Goal: Use online tool/utility: Utilize a website feature to perform a specific function

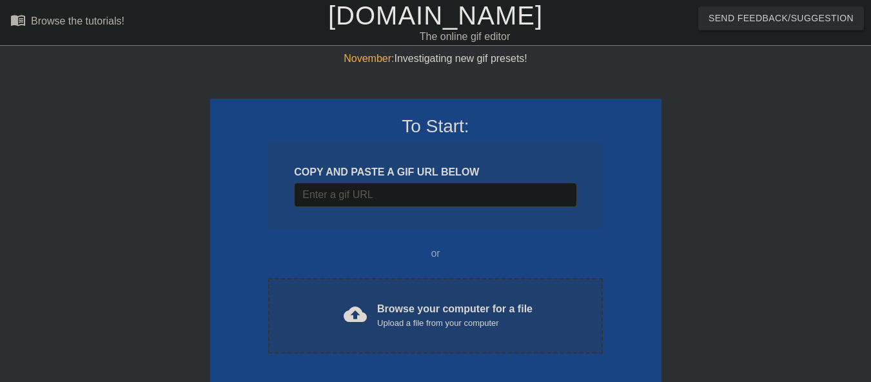
click at [376, 317] on div "cloud_upload Browse your computer for a file Upload a file from your computer" at bounding box center [435, 315] width 280 height 29
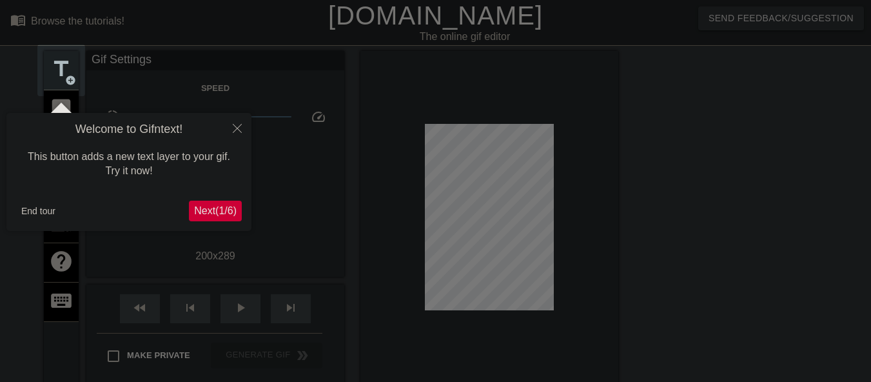
scroll to position [32, 0]
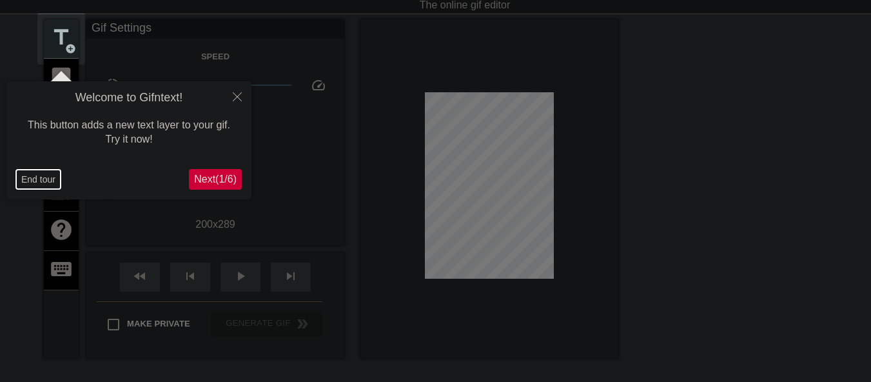
click at [42, 176] on button "End tour" at bounding box center [38, 179] width 44 height 19
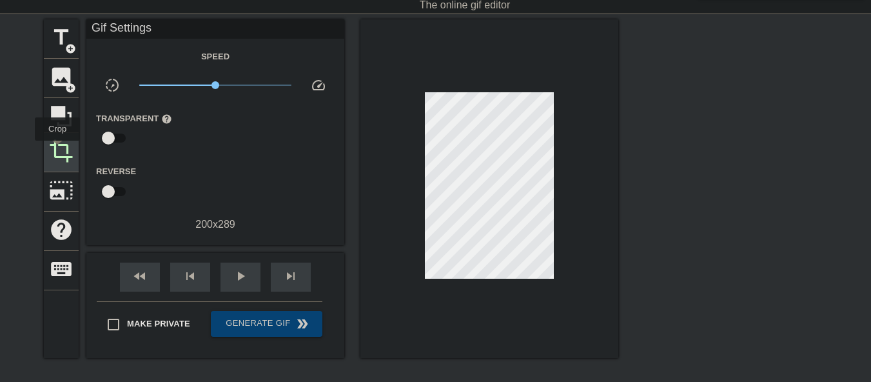
click at [59, 150] on span "crop" at bounding box center [61, 151] width 25 height 25
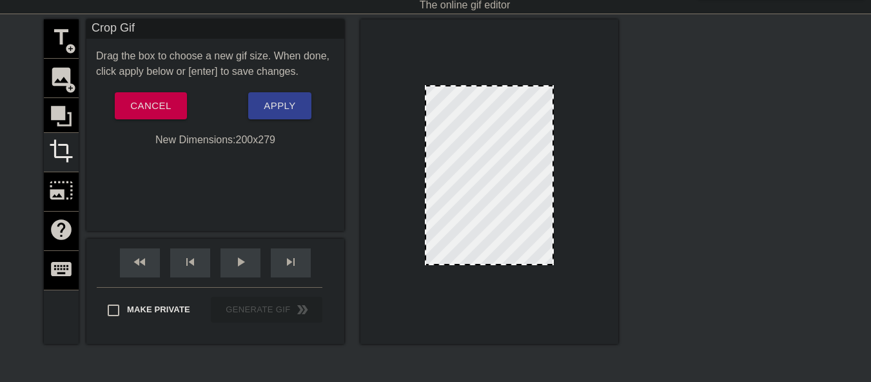
drag, startPoint x: 498, startPoint y: 268, endPoint x: 496, endPoint y: 262, distance: 6.7
click at [265, 119] on button "Apply" at bounding box center [279, 105] width 63 height 27
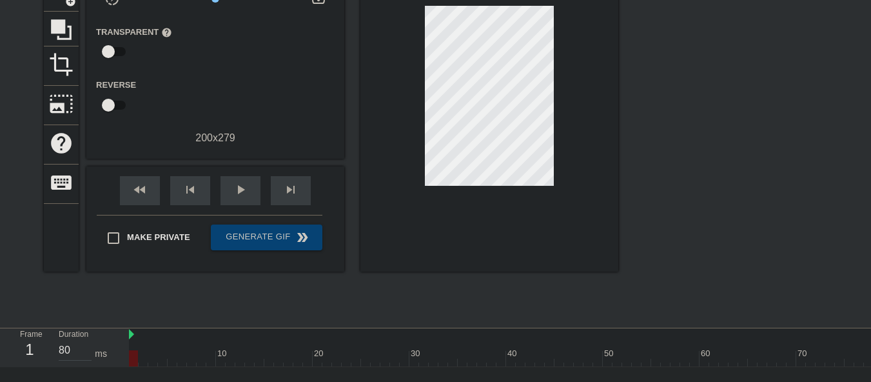
scroll to position [0, 0]
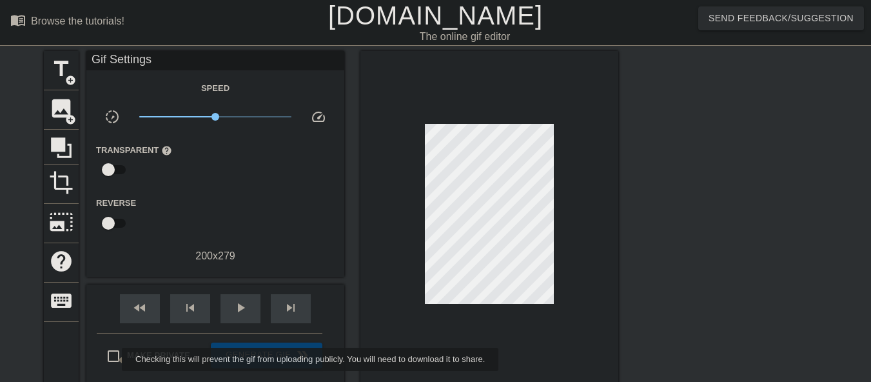
click at [113, 358] on input "Make Private" at bounding box center [113, 355] width 27 height 27
checkbox input "true"
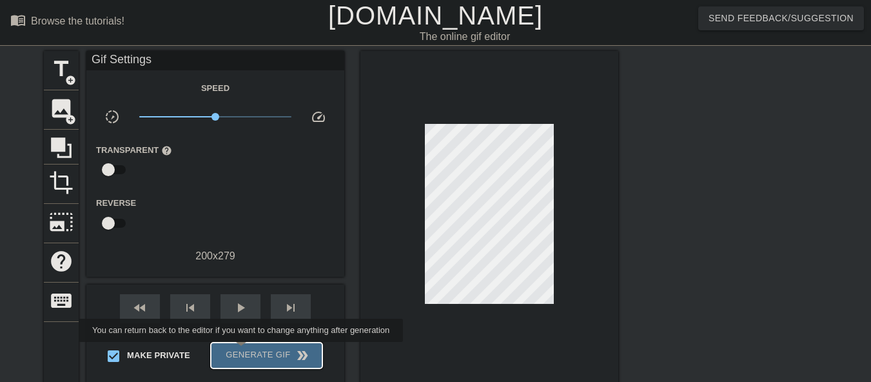
drag, startPoint x: 242, startPoint y: 351, endPoint x: 572, endPoint y: 282, distance: 336.7
click at [242, 351] on span "Generate Gif double_arrow" at bounding box center [266, 355] width 101 height 15
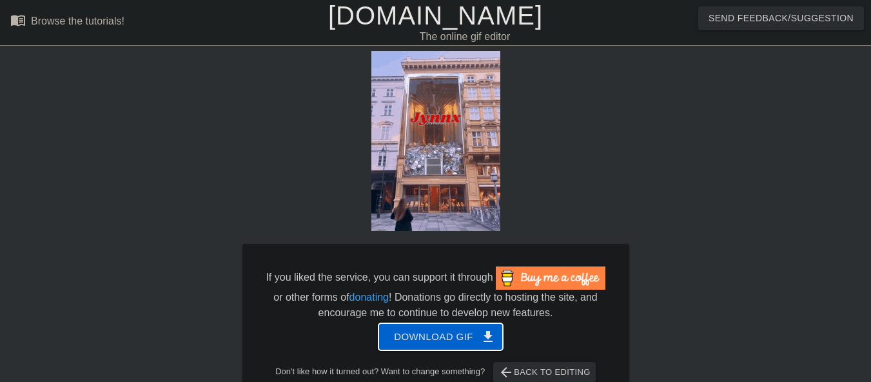
click at [391, 344] on button "Download gif get_app" at bounding box center [441, 336] width 124 height 27
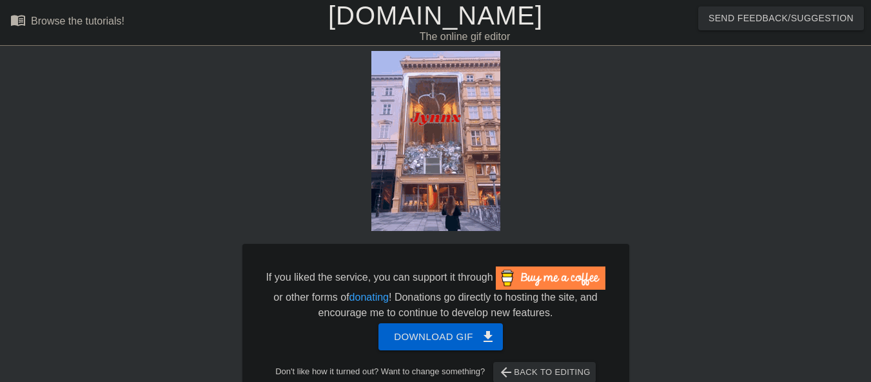
click at [379, 16] on link "[DOMAIN_NAME]" at bounding box center [435, 15] width 215 height 28
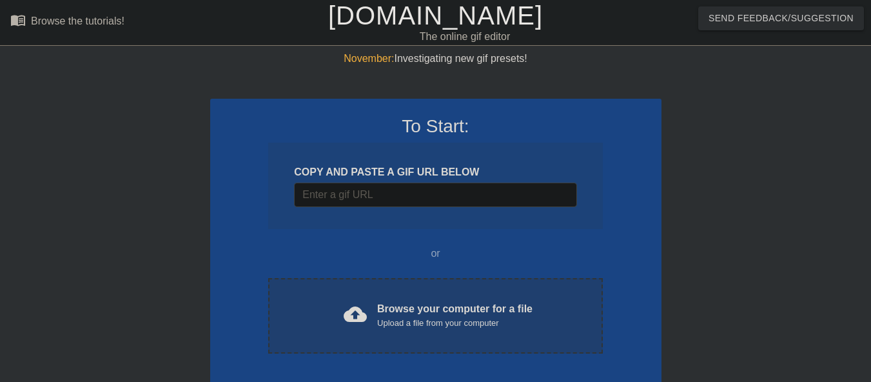
click at [359, 314] on span "cloud_upload" at bounding box center [355, 313] width 23 height 23
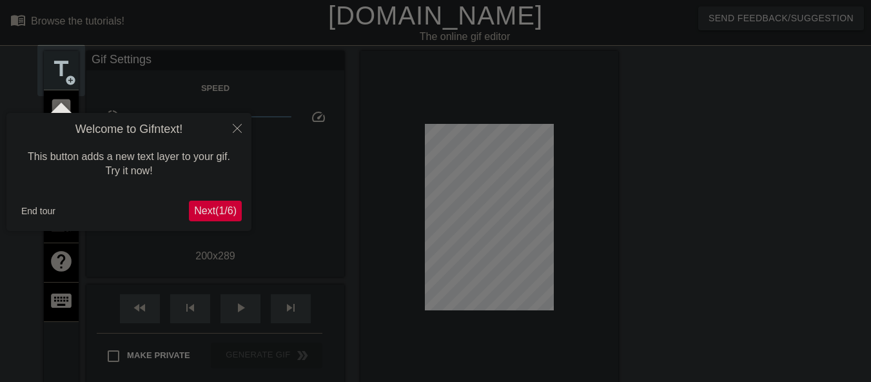
scroll to position [32, 0]
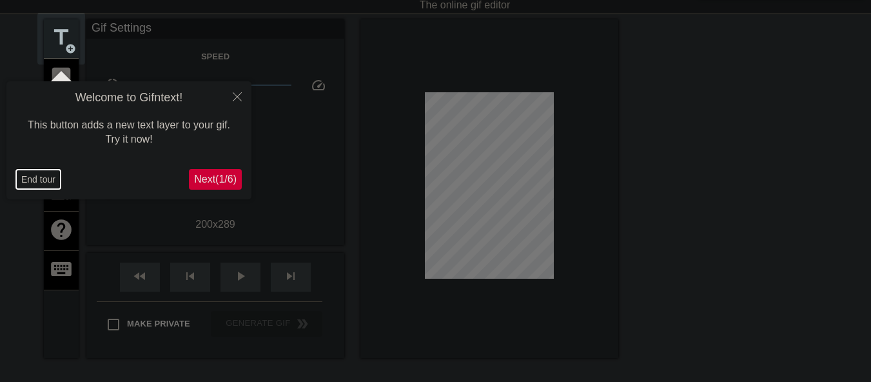
click at [34, 183] on button "End tour" at bounding box center [38, 179] width 44 height 19
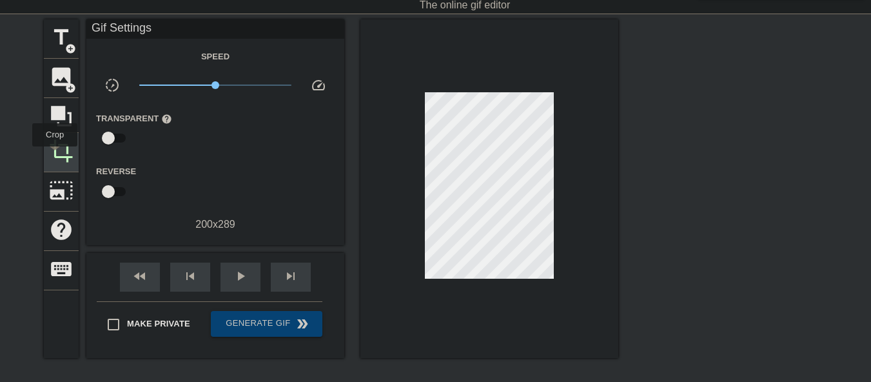
click at [55, 155] on span "crop" at bounding box center [61, 151] width 25 height 25
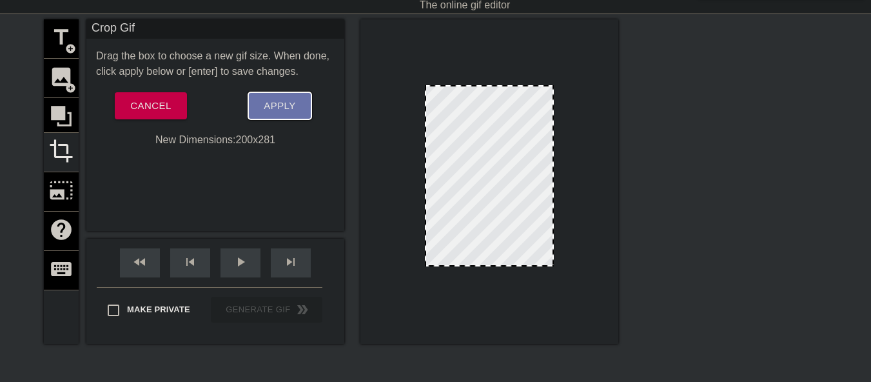
click at [256, 101] on button "Apply" at bounding box center [279, 105] width 63 height 27
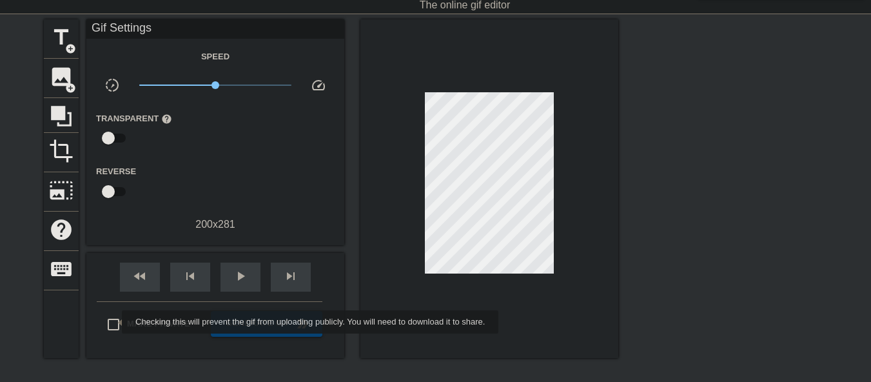
click at [114, 322] on input "Make Private" at bounding box center [113, 324] width 27 height 27
checkbox input "true"
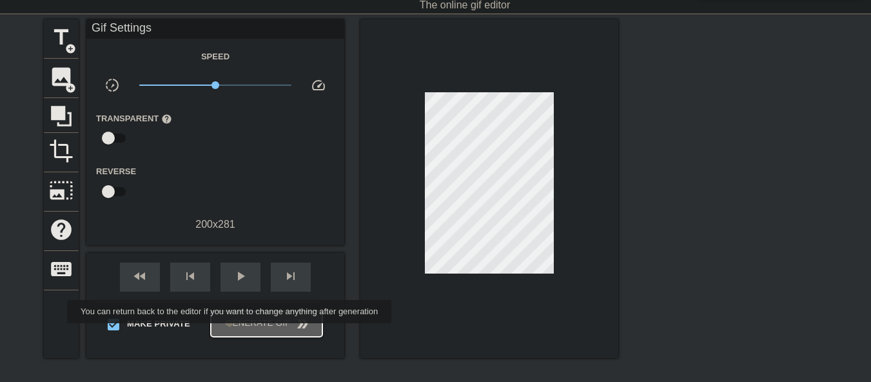
click at [231, 332] on button "Generate Gif double_arrow" at bounding box center [267, 324] width 112 height 26
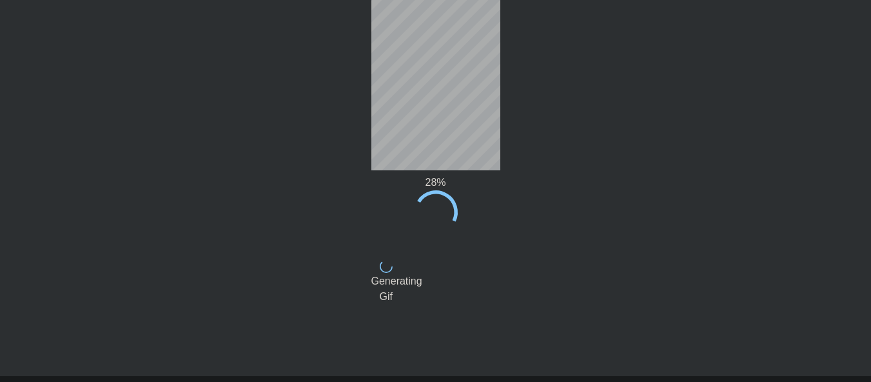
scroll to position [0, 0]
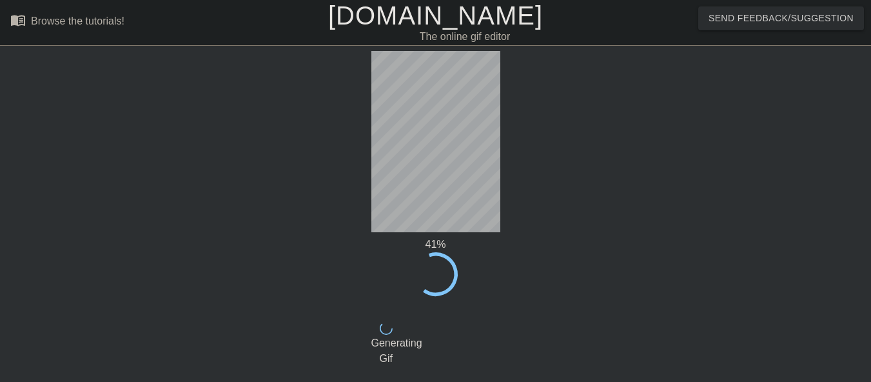
click at [400, 28] on link "[DOMAIN_NAME]" at bounding box center [435, 15] width 215 height 28
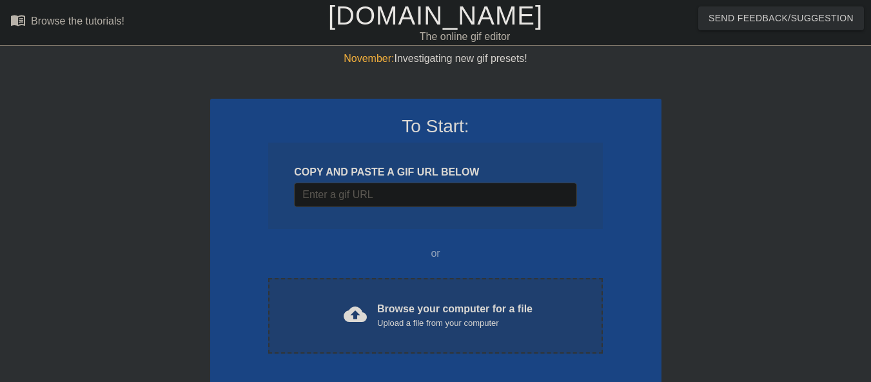
click at [368, 330] on div "cloud_upload Browse your computer for a file Upload a file from your computer" at bounding box center [435, 315] width 280 height 29
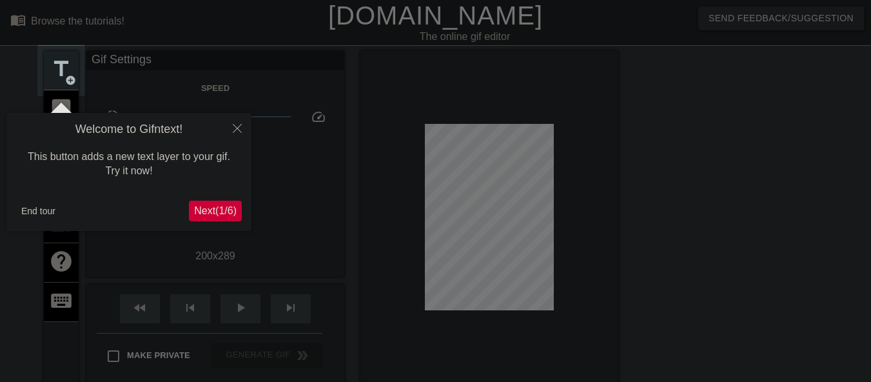
scroll to position [32, 0]
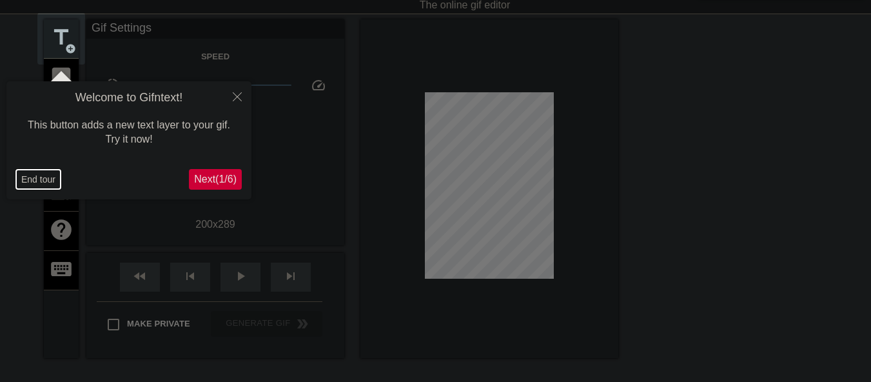
click at [23, 179] on button "End tour" at bounding box center [38, 179] width 44 height 19
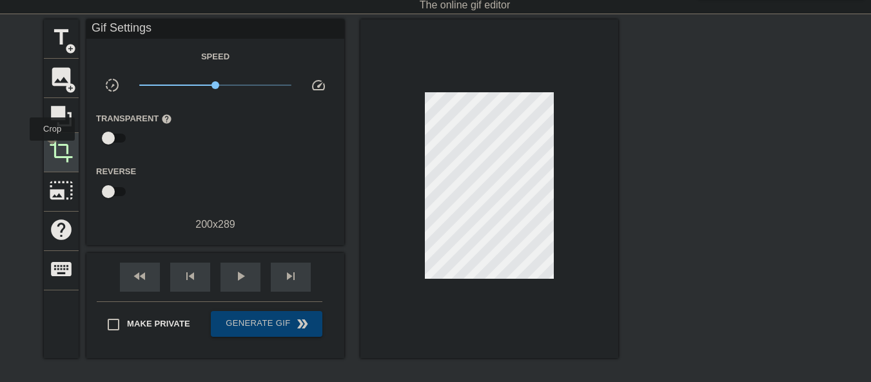
click at [52, 150] on span "crop" at bounding box center [61, 151] width 25 height 25
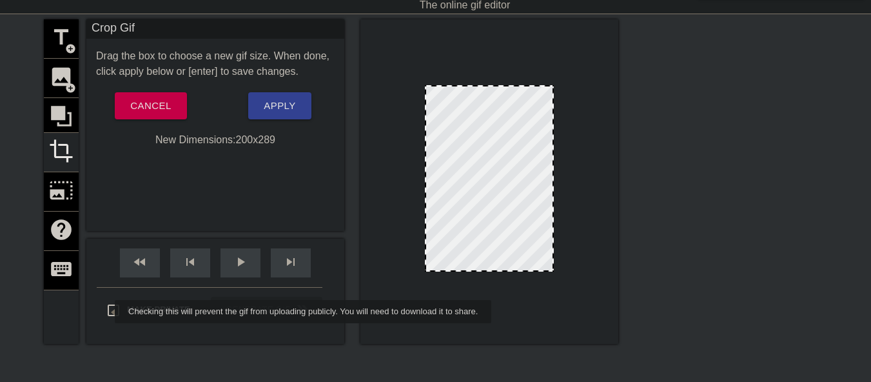
click at [106, 311] on input "Make Private" at bounding box center [113, 310] width 27 height 27
checkbox input "true"
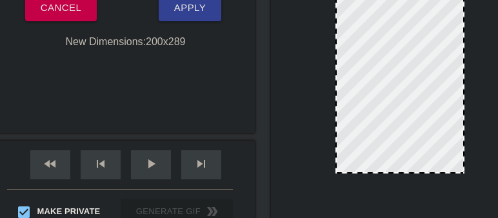
scroll to position [147, 0]
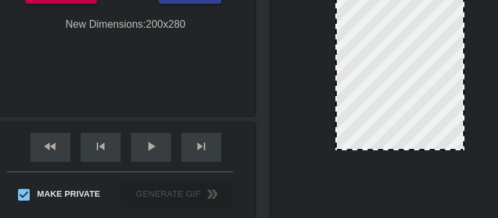
drag, startPoint x: 392, startPoint y: 153, endPoint x: 386, endPoint y: 152, distance: 6.7
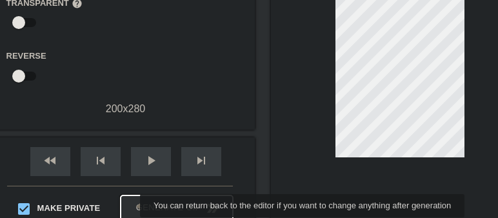
click at [132, 206] on span "Generate Gif double_arrow" at bounding box center [176, 208] width 101 height 15
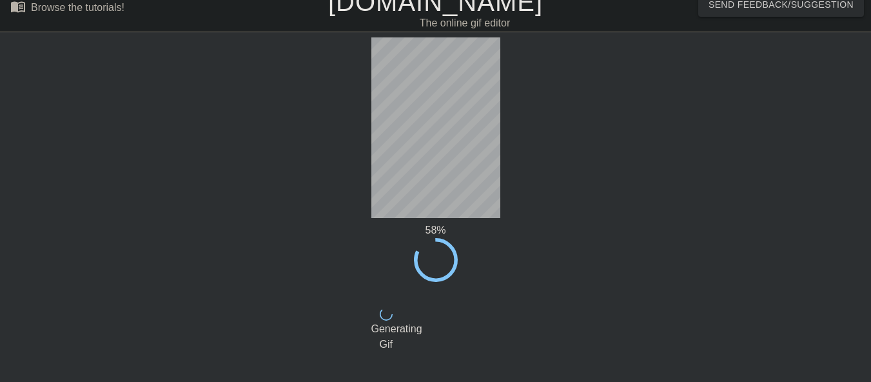
scroll to position [0, 0]
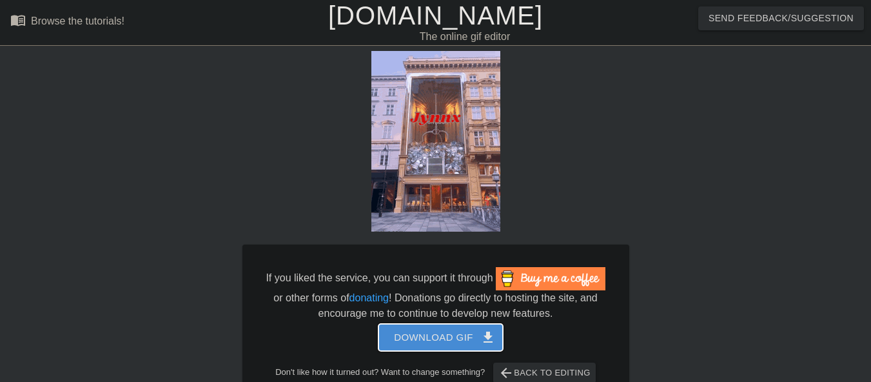
click at [439, 344] on span "Download gif get_app" at bounding box center [441, 337] width 94 height 17
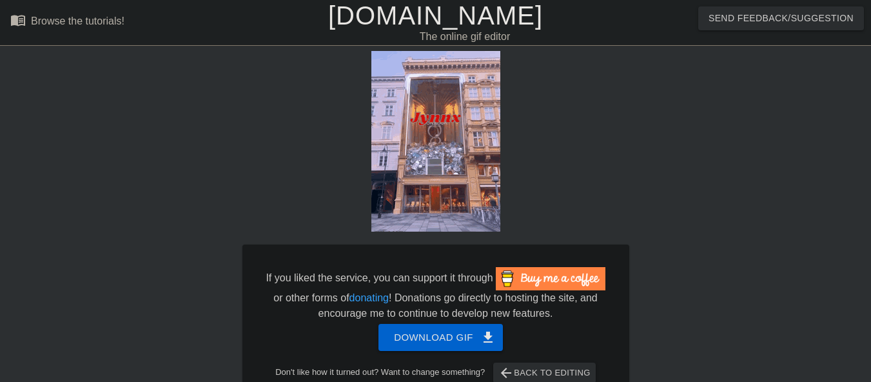
click at [399, 23] on link "[DOMAIN_NAME]" at bounding box center [435, 15] width 215 height 28
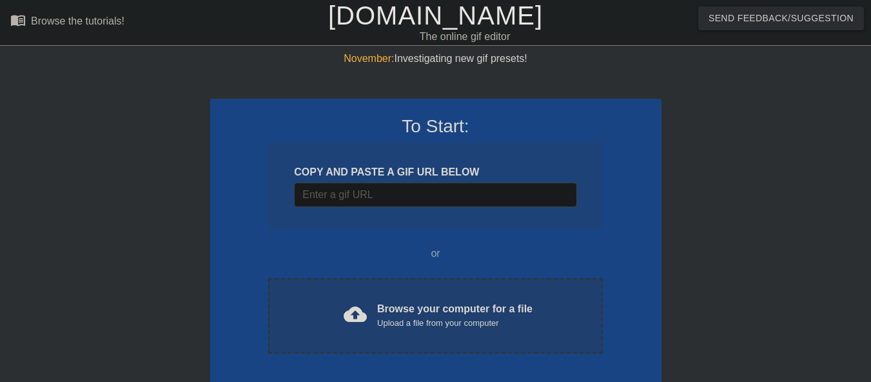
click at [352, 319] on span "cloud_upload" at bounding box center [355, 313] width 23 height 23
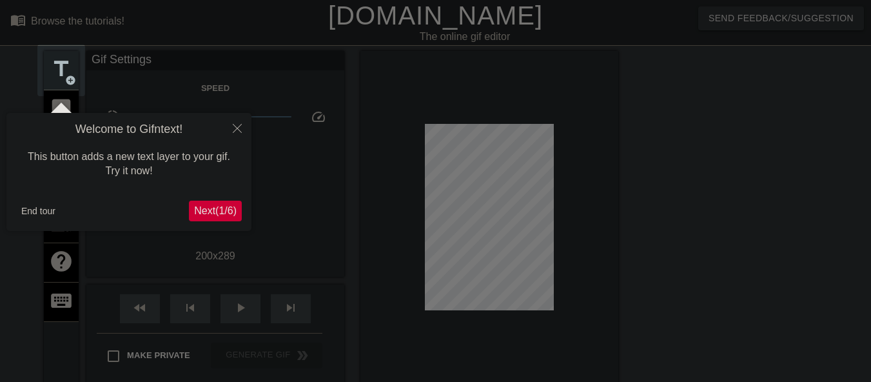
scroll to position [32, 0]
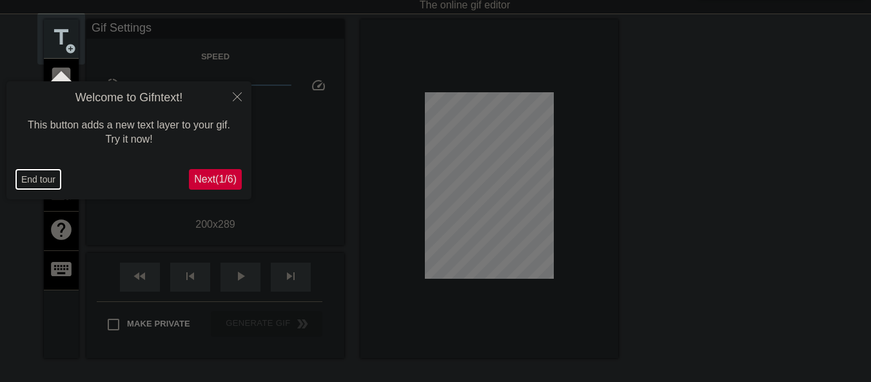
click at [40, 183] on button "End tour" at bounding box center [38, 179] width 44 height 19
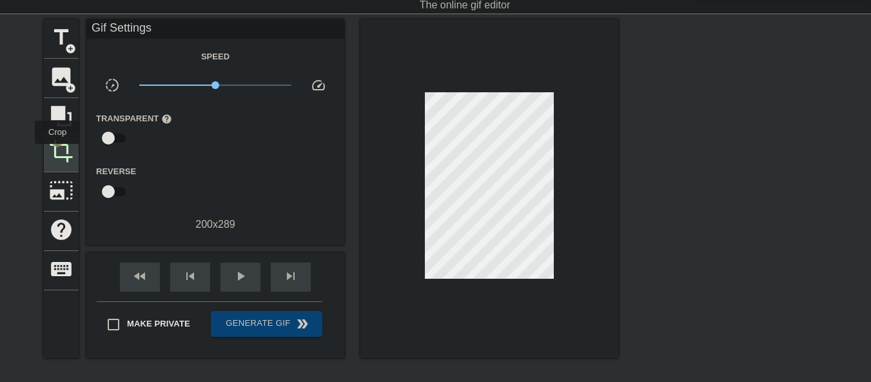
click at [57, 153] on span "crop" at bounding box center [61, 151] width 25 height 25
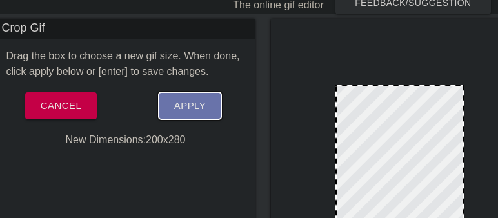
click at [207, 110] on button "Apply" at bounding box center [190, 105] width 63 height 27
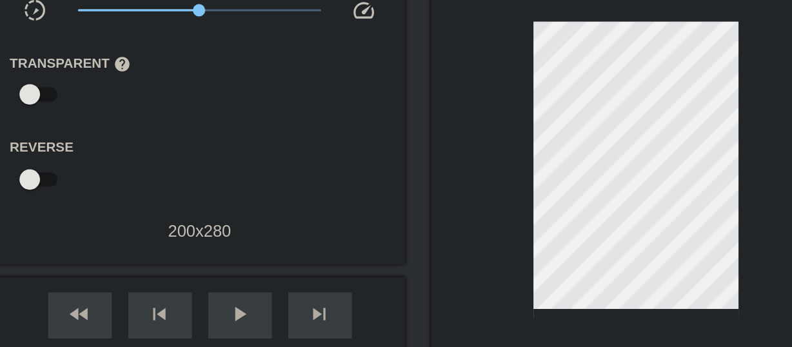
scroll to position [110, 0]
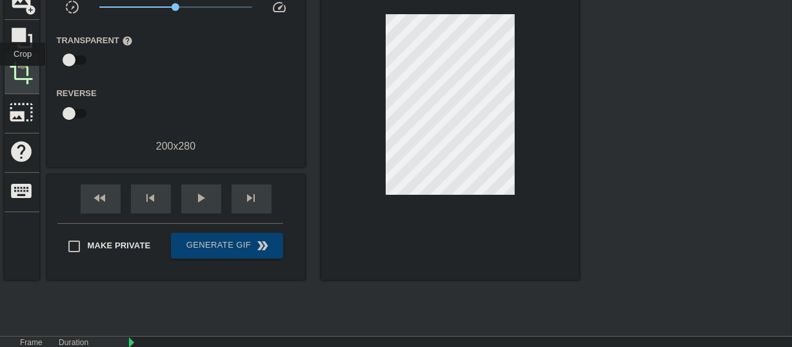
click at [23, 75] on span "crop" at bounding box center [22, 73] width 25 height 25
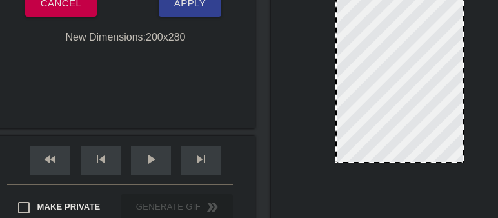
scroll to position [147, 0]
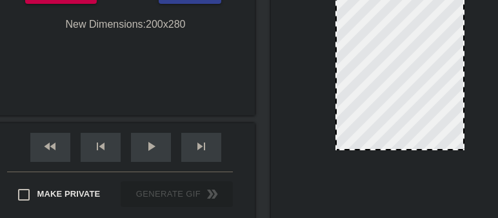
drag, startPoint x: 372, startPoint y: 148, endPoint x: 341, endPoint y: 122, distance: 40.3
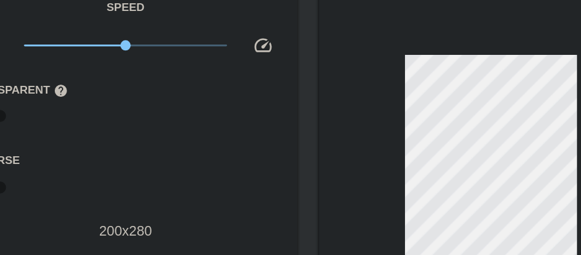
scroll to position [83, 0]
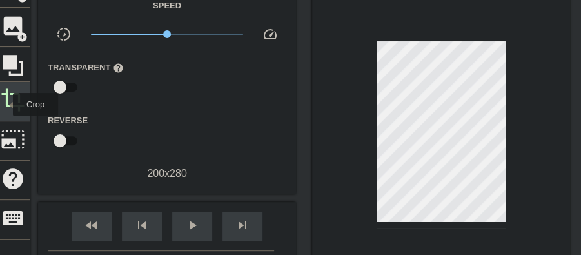
click at [5, 104] on span "crop" at bounding box center [13, 100] width 25 height 25
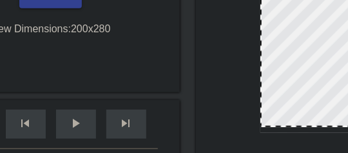
scroll to position [171, 0]
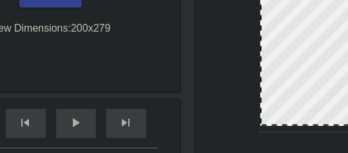
click at [307, 126] on div at bounding box center [325, 124] width 126 height 6
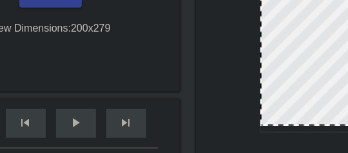
scroll to position [145, 0]
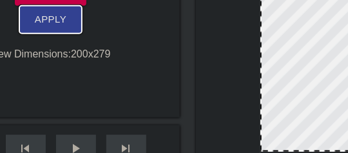
click at [51, 17] on span "Apply" at bounding box center [51, 19] width 32 height 17
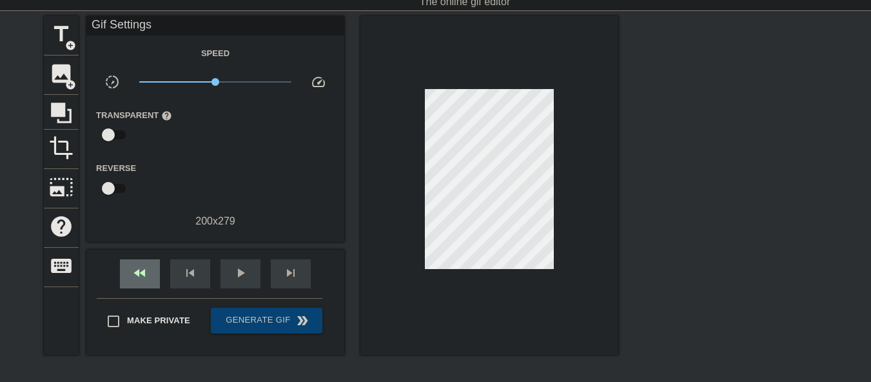
scroll to position [32, 0]
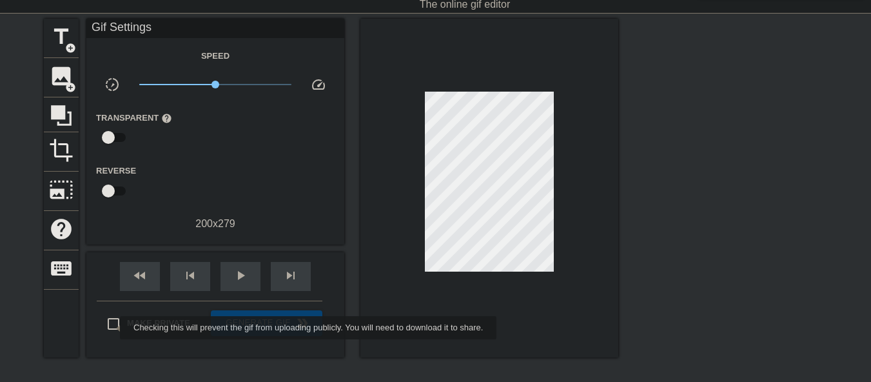
click at [111, 328] on input "Make Private" at bounding box center [113, 323] width 27 height 27
checkbox input "true"
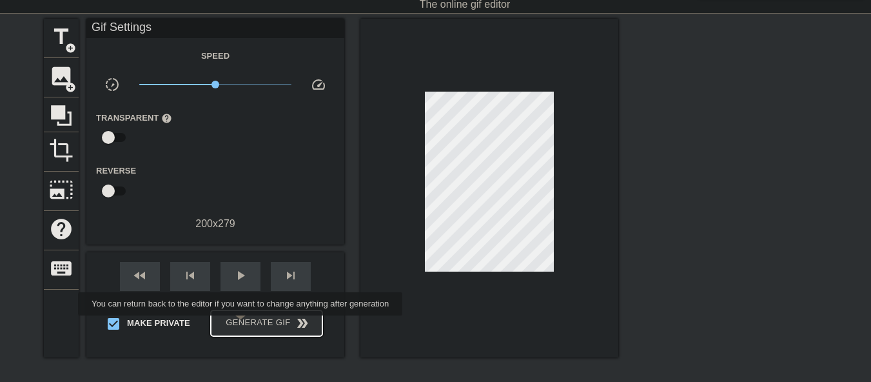
click at [242, 324] on span "Generate Gif double_arrow" at bounding box center [266, 322] width 101 height 15
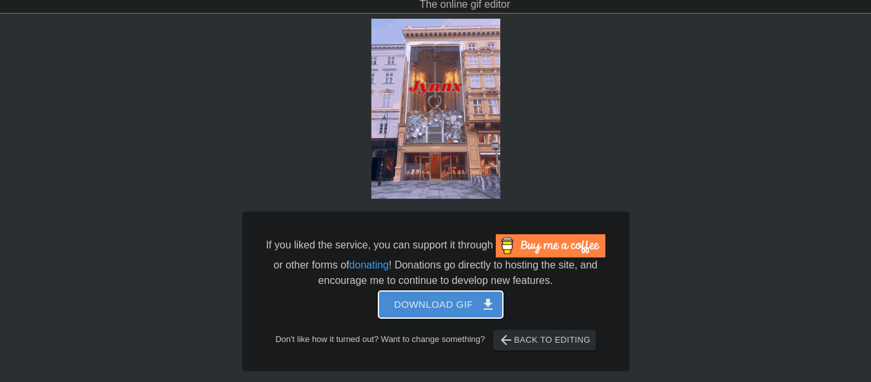
click at [468, 307] on span "Download gif get_app" at bounding box center [441, 304] width 94 height 17
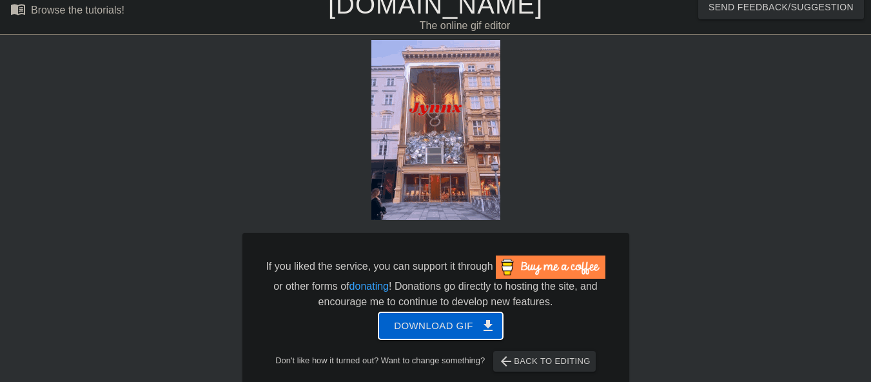
scroll to position [0, 0]
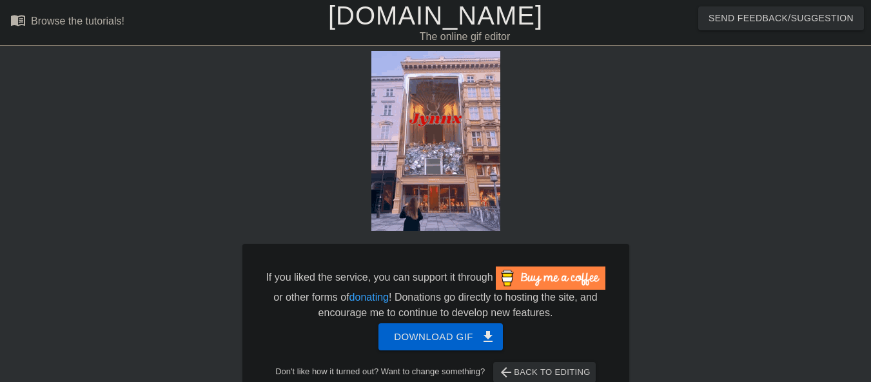
click at [418, 15] on link "[DOMAIN_NAME]" at bounding box center [435, 15] width 215 height 28
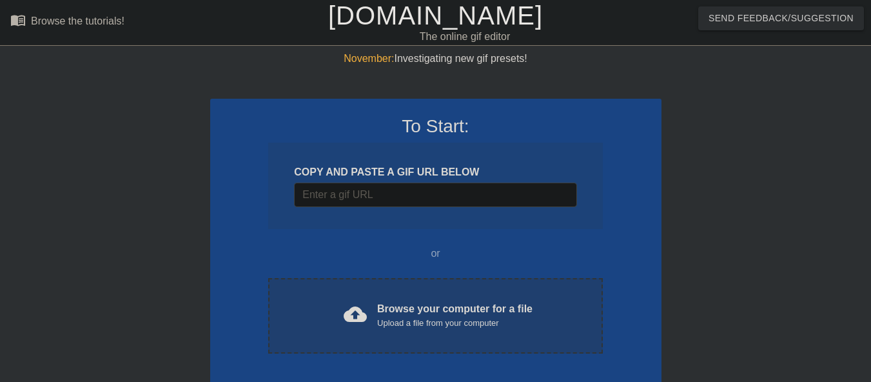
click at [360, 326] on span "cloud_upload" at bounding box center [355, 313] width 23 height 23
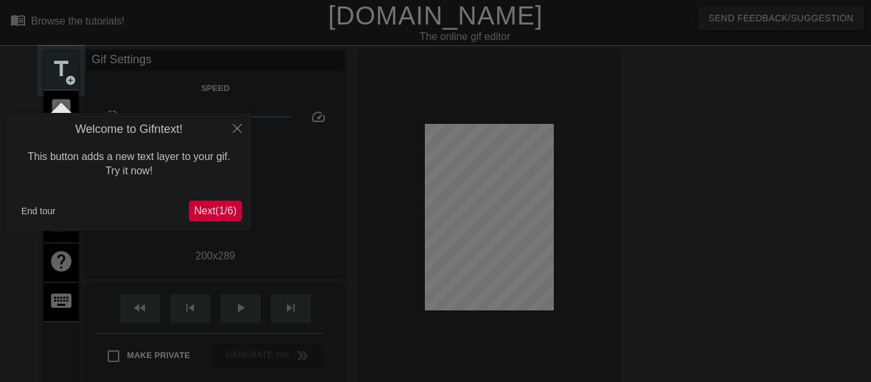
scroll to position [32, 0]
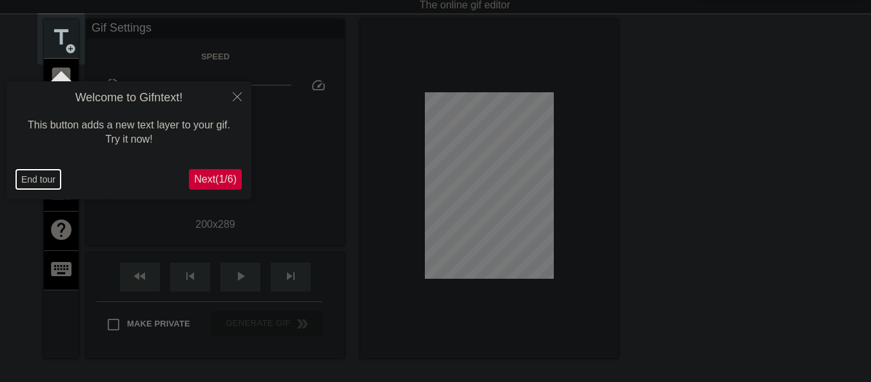
click at [32, 183] on button "End tour" at bounding box center [38, 179] width 44 height 19
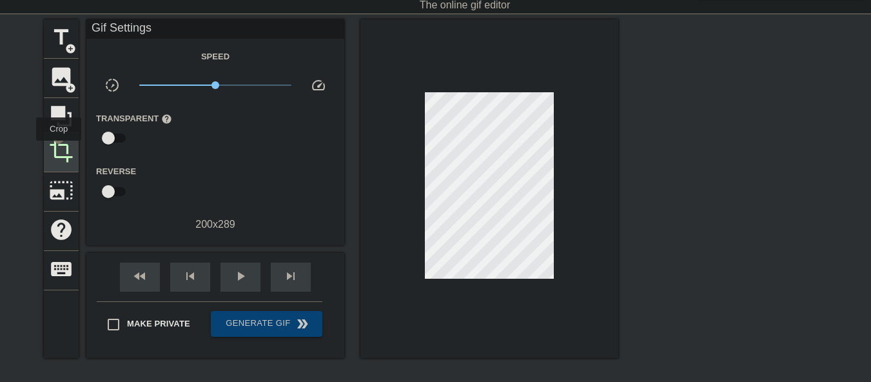
click at [59, 150] on span "crop" at bounding box center [61, 151] width 25 height 25
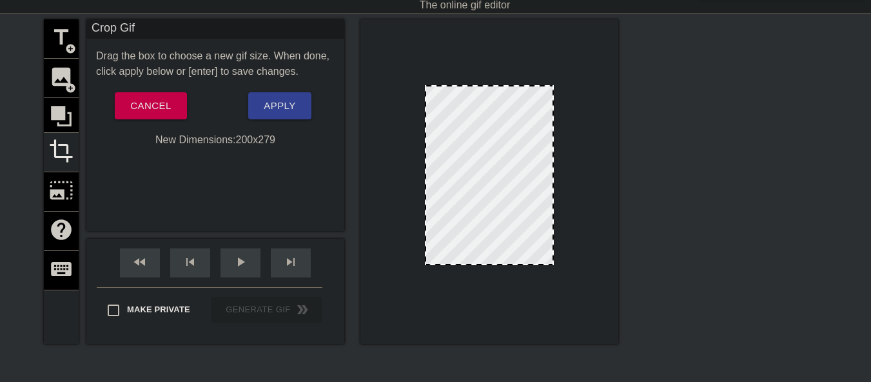
drag, startPoint x: 489, startPoint y: 270, endPoint x: 489, endPoint y: 263, distance: 6.5
click at [293, 108] on span "Apply" at bounding box center [280, 105] width 32 height 17
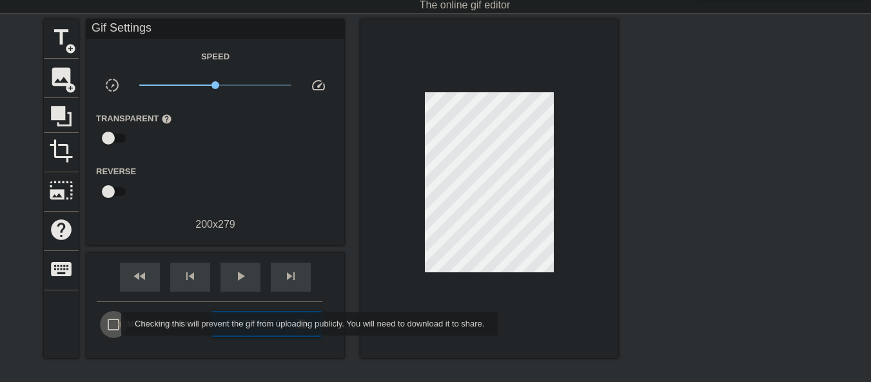
click at [113, 324] on input "Make Private" at bounding box center [113, 324] width 27 height 27
checkbox input "true"
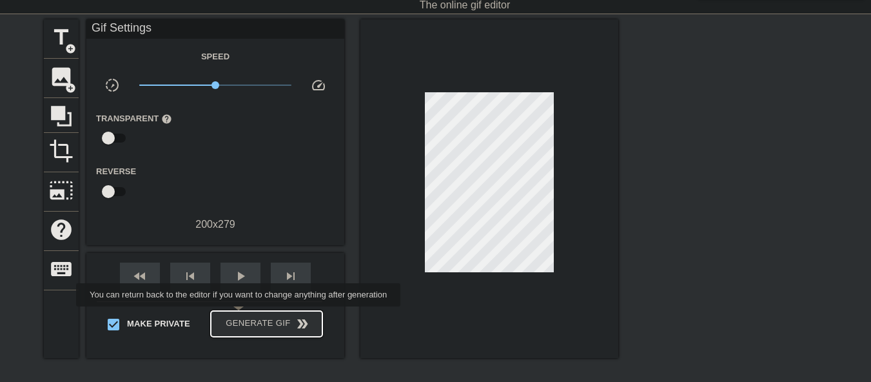
click at [240, 316] on span "Generate Gif double_arrow" at bounding box center [266, 323] width 101 height 15
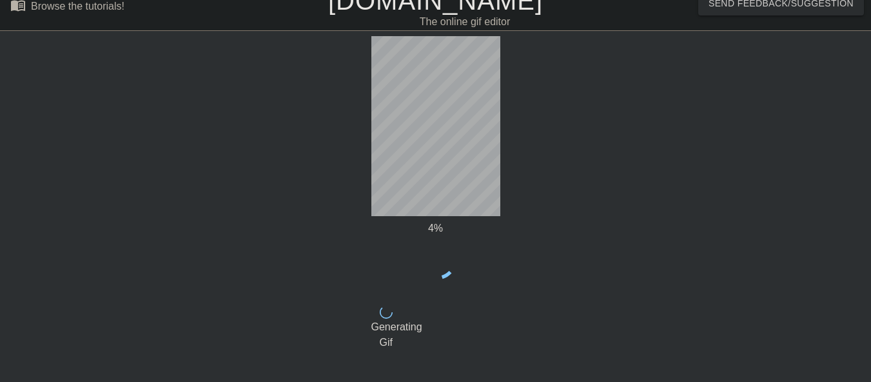
scroll to position [0, 0]
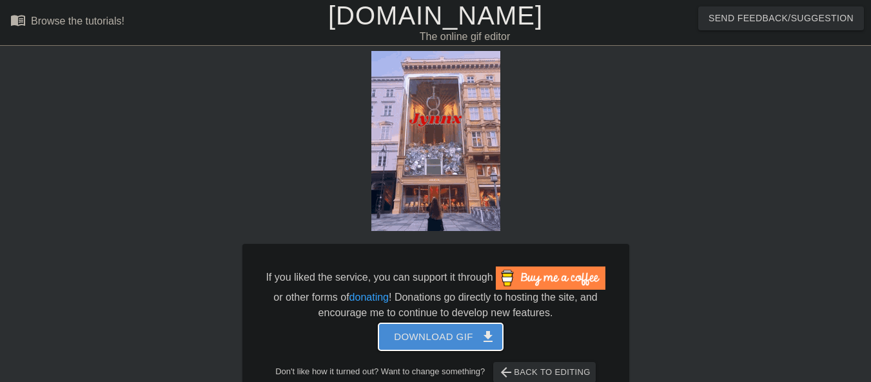
click at [439, 340] on span "Download gif get_app" at bounding box center [441, 336] width 94 height 17
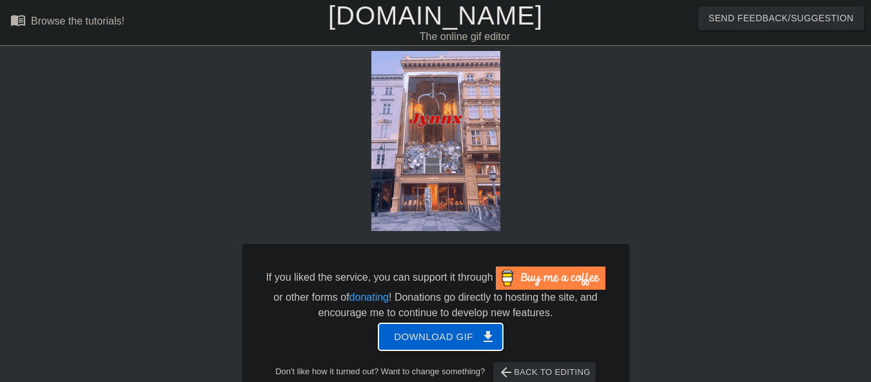
click at [403, 337] on span "Download gif get_app" at bounding box center [441, 336] width 94 height 17
click at [399, 15] on link "[DOMAIN_NAME]" at bounding box center [435, 15] width 215 height 28
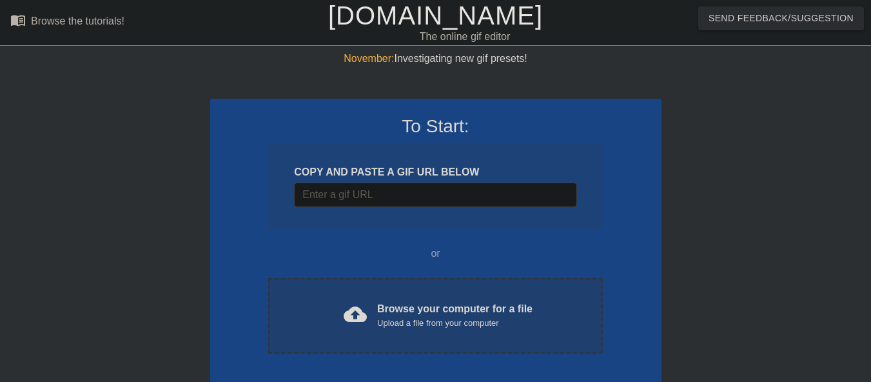
click at [331, 333] on div "cloud_upload Browse your computer for a file Upload a file from your computer C…" at bounding box center [435, 315] width 334 height 75
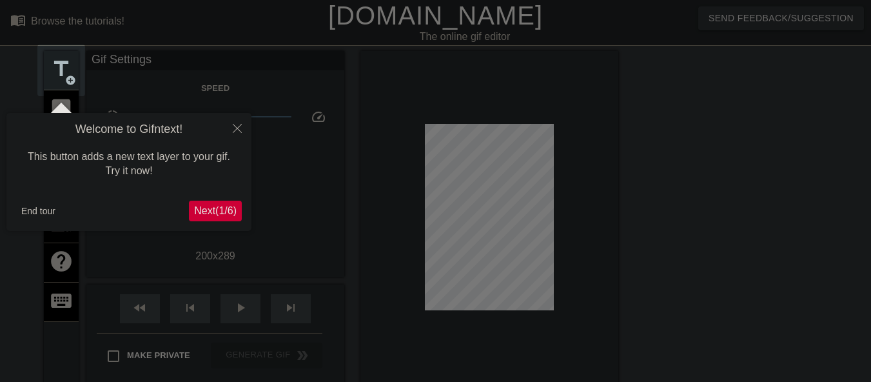
scroll to position [32, 0]
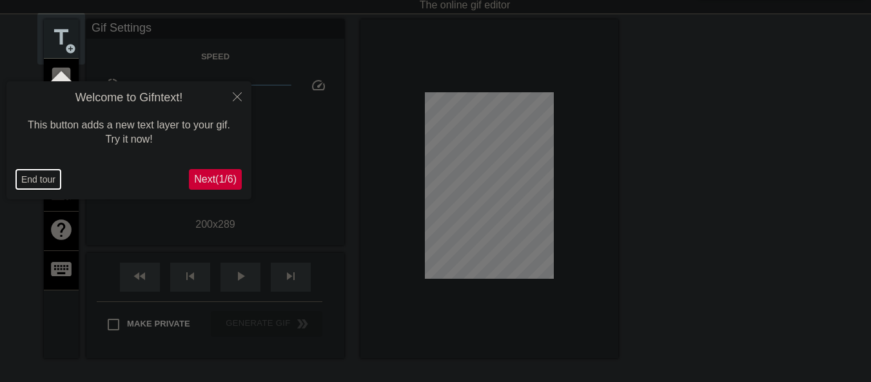
click at [35, 180] on button "End tour" at bounding box center [38, 179] width 44 height 19
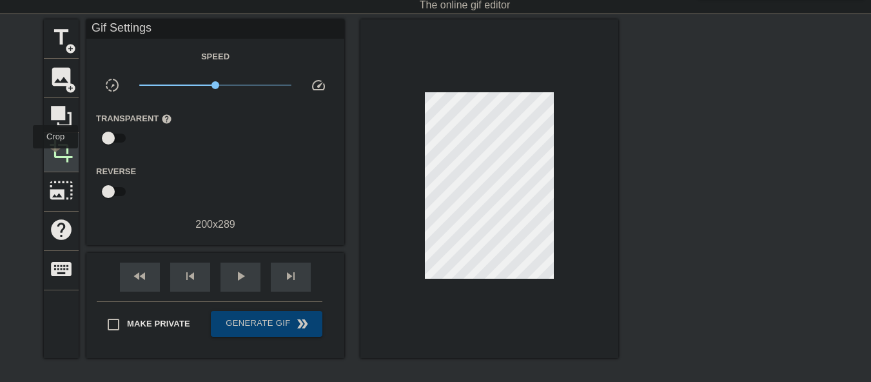
click at [55, 158] on span "crop" at bounding box center [61, 151] width 25 height 25
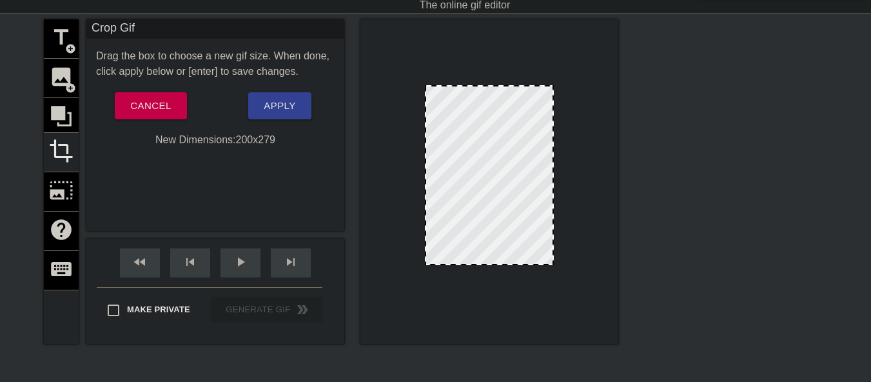
click at [492, 264] on div at bounding box center [489, 264] width 126 height 6
click at [275, 103] on span "Apply" at bounding box center [280, 105] width 32 height 17
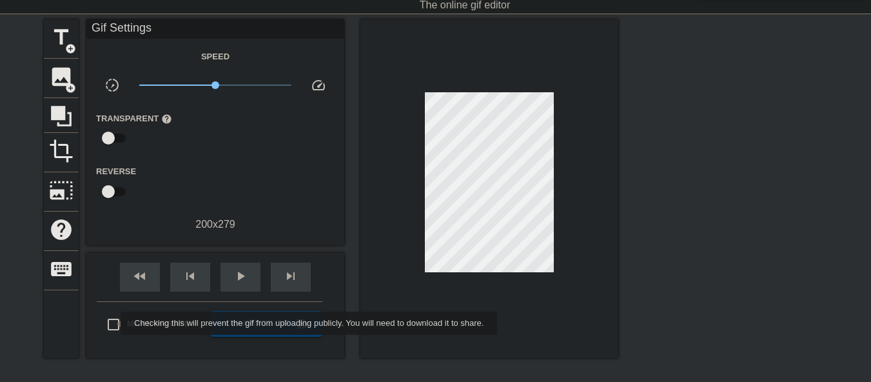
click at [112, 323] on input "Make Private" at bounding box center [113, 324] width 27 height 27
checkbox input "true"
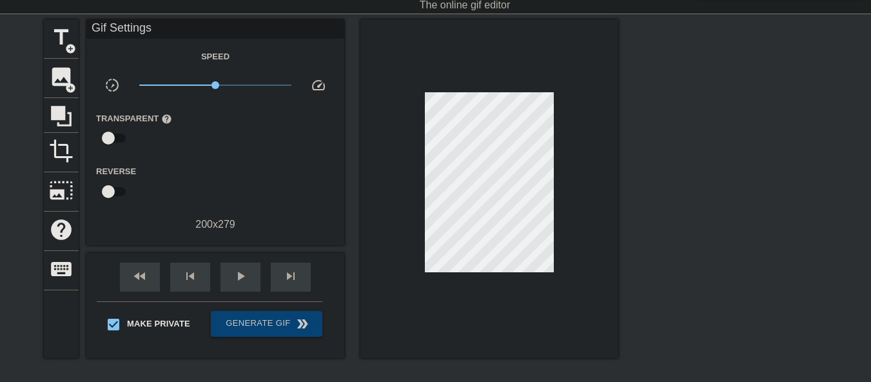
click at [268, 338] on div "Make Private Generate Gif double_arrow" at bounding box center [210, 326] width 226 height 51
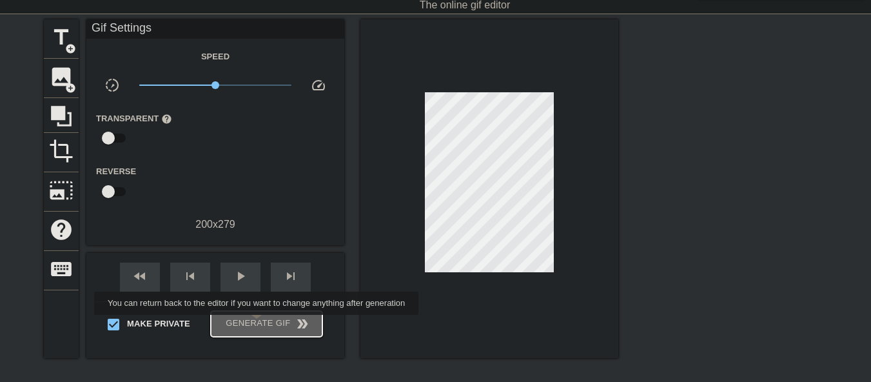
click at [258, 324] on span "Generate Gif double_arrow" at bounding box center [266, 323] width 101 height 15
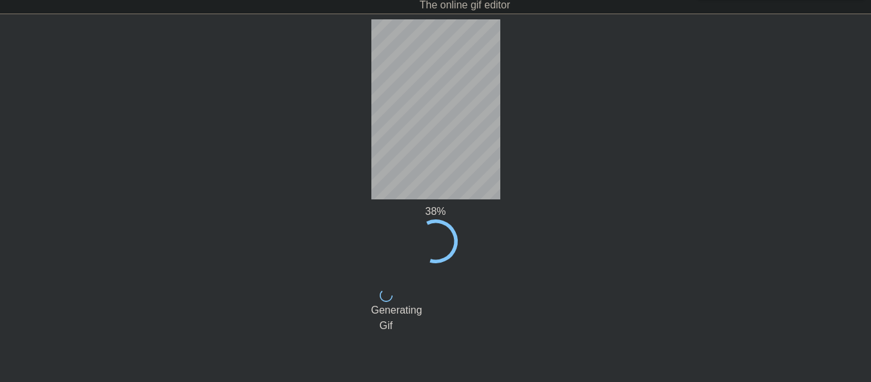
click at [753, 351] on div "38 % done Generating Gif title add_circle image add_circle crop photo_size_sele…" at bounding box center [435, 212] width 871 height 387
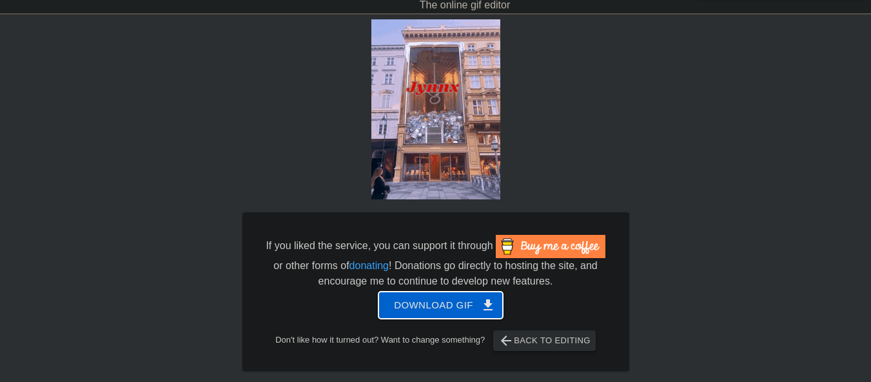
click at [427, 306] on span "Download gif get_app" at bounding box center [441, 305] width 94 height 17
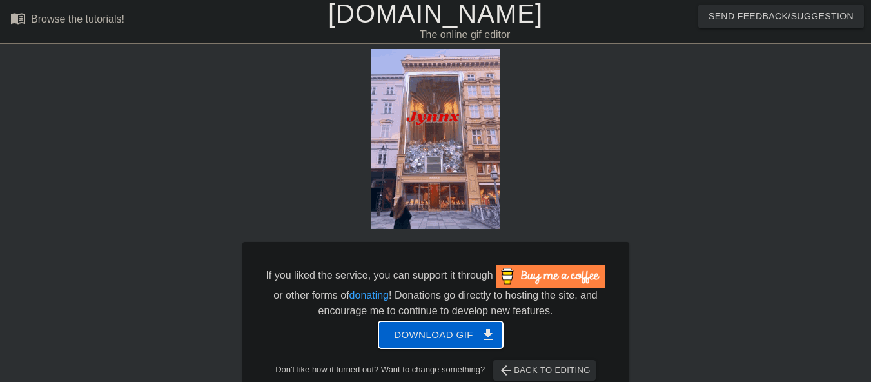
scroll to position [0, 0]
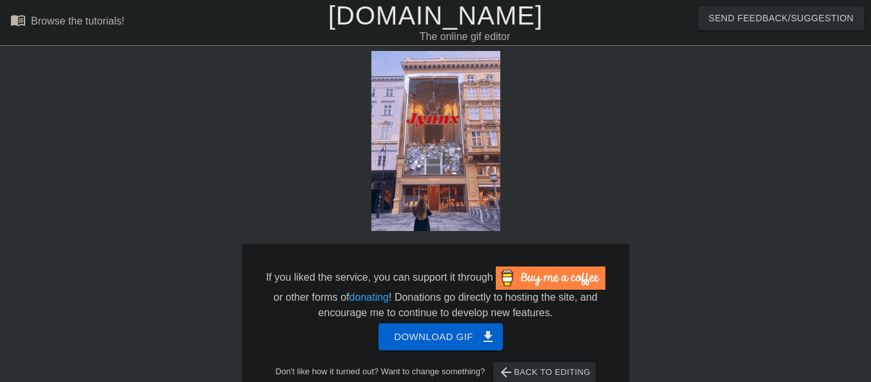
click at [470, 20] on link "[DOMAIN_NAME]" at bounding box center [435, 15] width 215 height 28
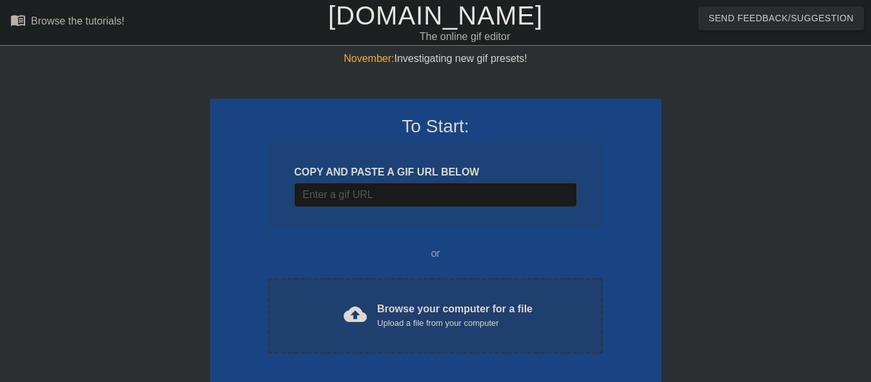
click at [426, 322] on div "Upload a file from your computer" at bounding box center [454, 323] width 155 height 13
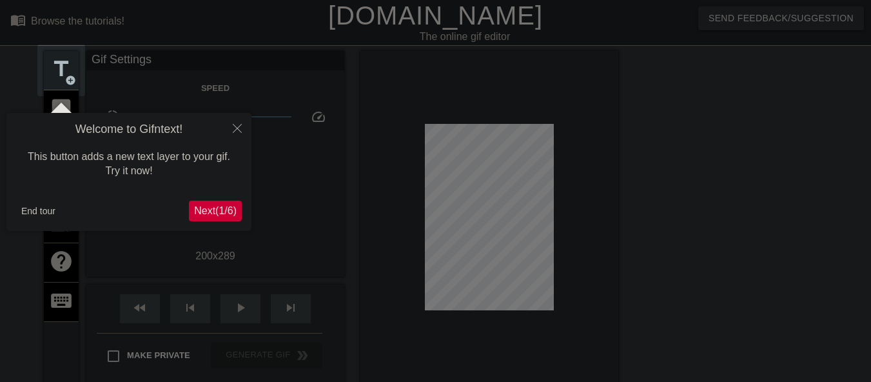
scroll to position [32, 0]
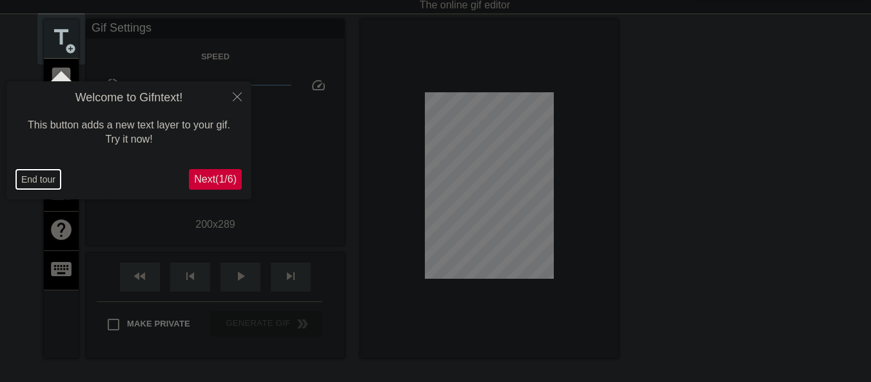
click at [41, 177] on button "End tour" at bounding box center [38, 179] width 44 height 19
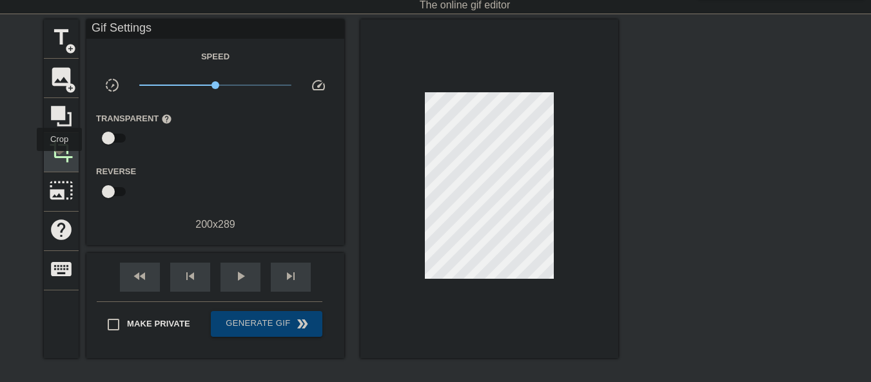
click at [59, 160] on span "crop" at bounding box center [61, 151] width 25 height 25
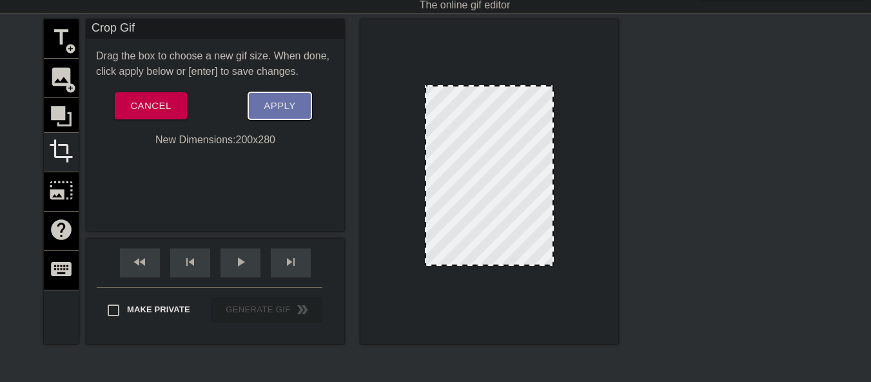
click at [297, 111] on button "Apply" at bounding box center [279, 105] width 63 height 27
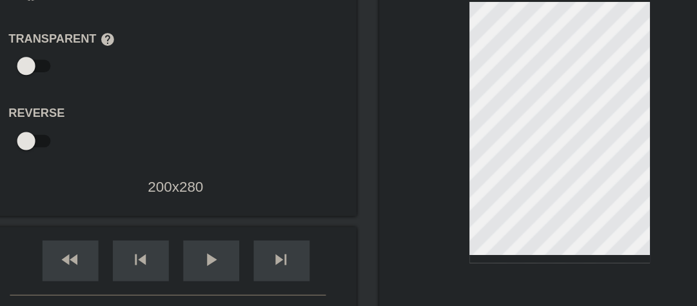
scroll to position [142, 0]
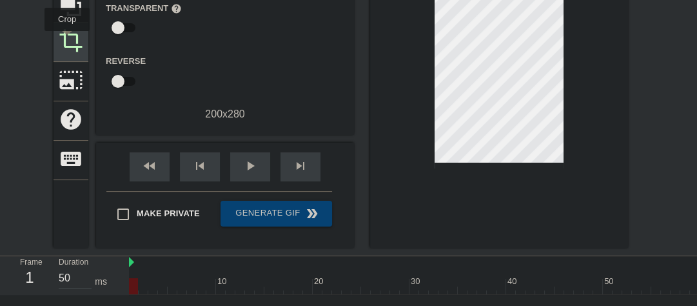
click at [67, 40] on span "crop" at bounding box center [71, 40] width 25 height 25
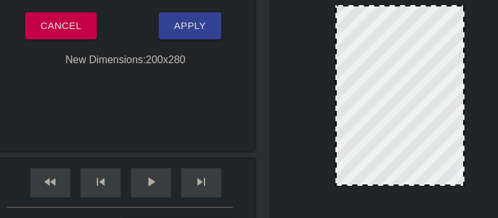
scroll to position [112, 0]
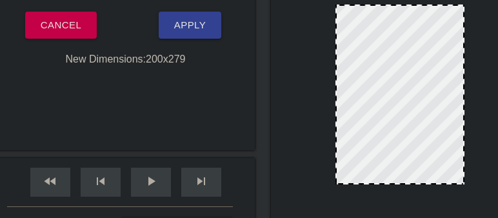
click at [393, 184] on div at bounding box center [400, 183] width 126 height 6
click at [197, 26] on span "Apply" at bounding box center [190, 25] width 32 height 17
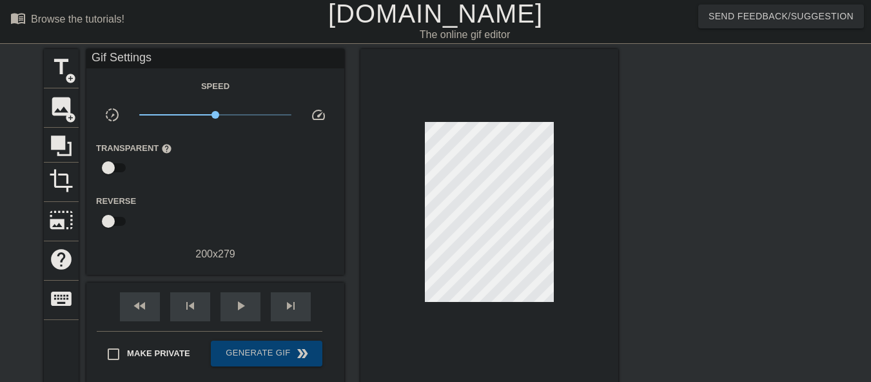
scroll to position [0, 0]
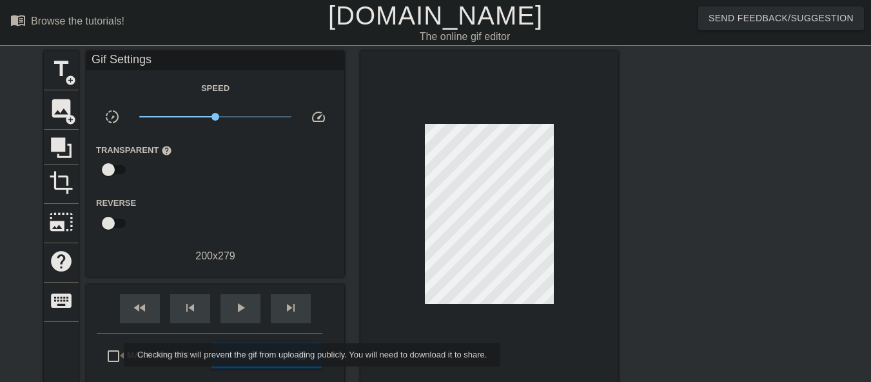
click at [115, 355] on input "Make Private" at bounding box center [113, 355] width 27 height 27
checkbox input "true"
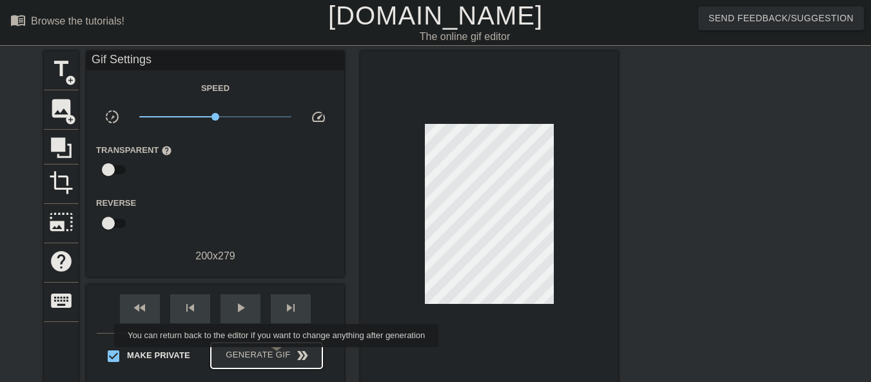
click at [278, 356] on span "Generate Gif double_arrow" at bounding box center [266, 355] width 101 height 15
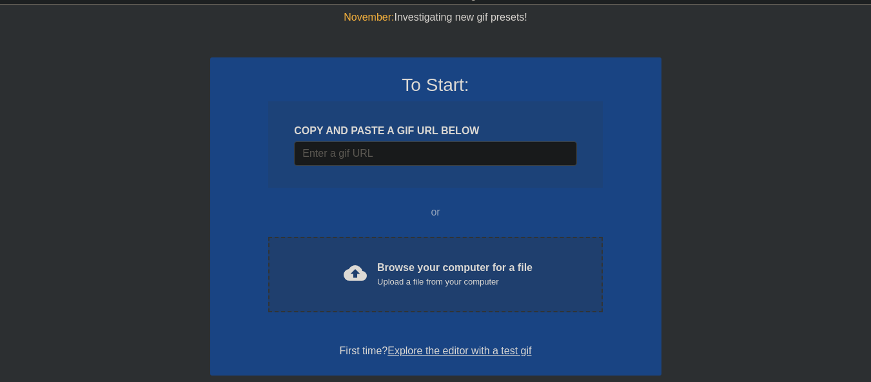
scroll to position [64, 0]
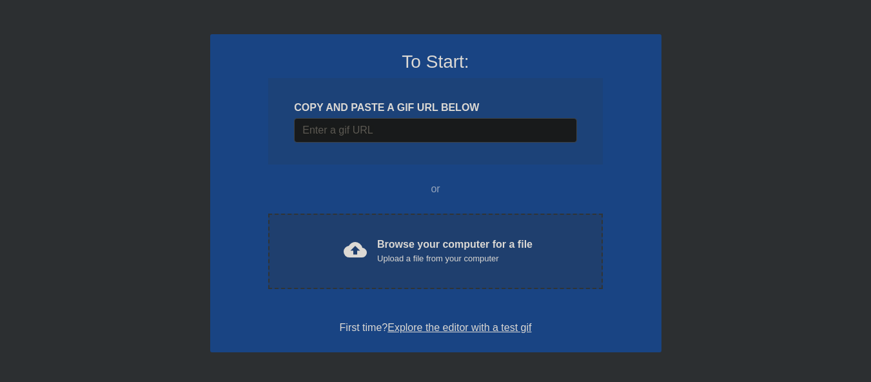
click at [449, 262] on div "Upload a file from your computer" at bounding box center [454, 258] width 155 height 13
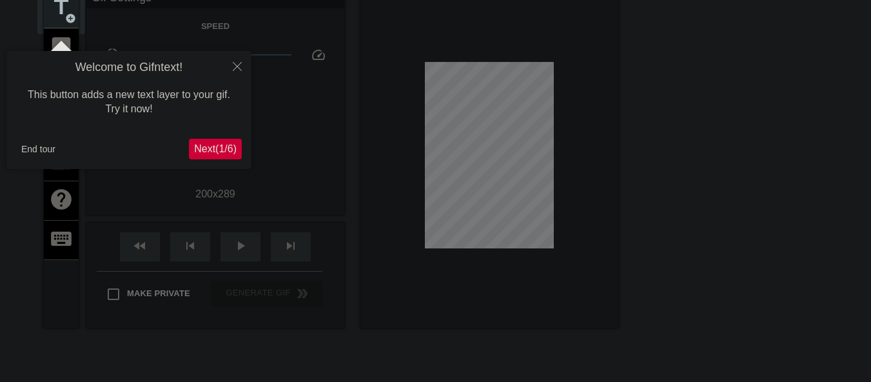
scroll to position [32, 0]
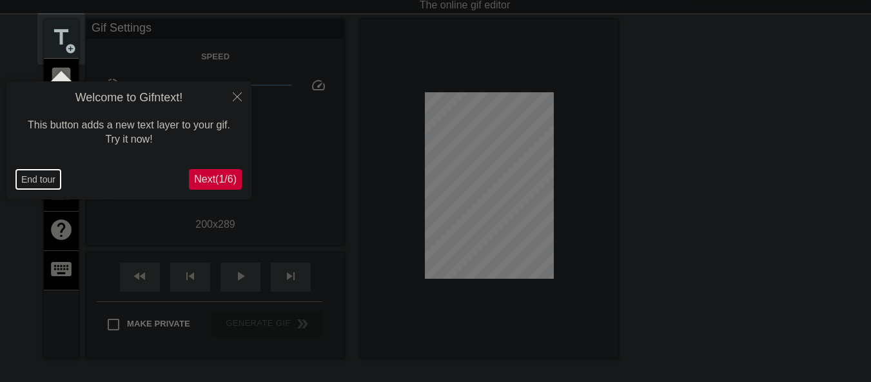
click at [46, 179] on button "End tour" at bounding box center [38, 179] width 44 height 19
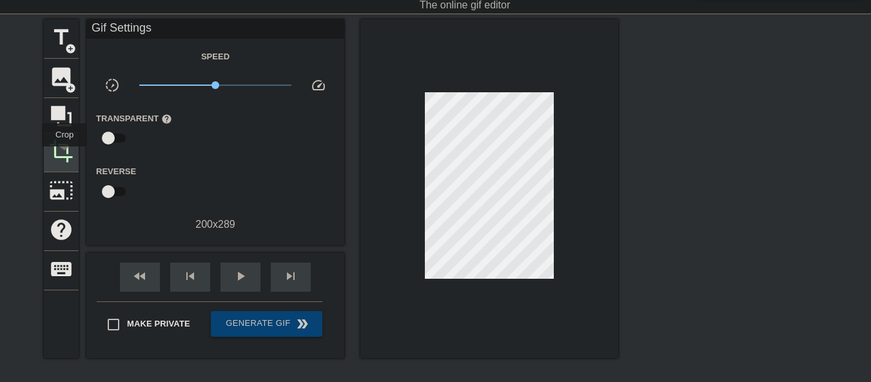
click at [64, 155] on span "crop" at bounding box center [61, 151] width 25 height 25
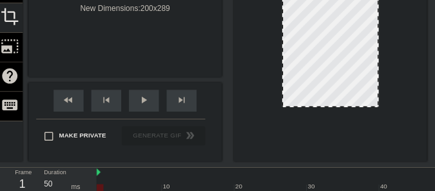
scroll to position [160, 0]
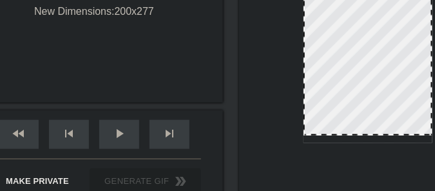
drag, startPoint x: 360, startPoint y: 142, endPoint x: 361, endPoint y: 134, distance: 7.8
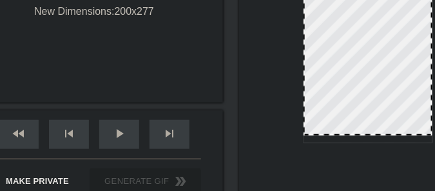
click at [361, 134] on div at bounding box center [368, 134] width 126 height 6
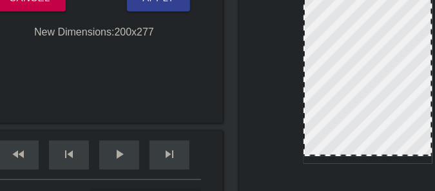
scroll to position [128, 0]
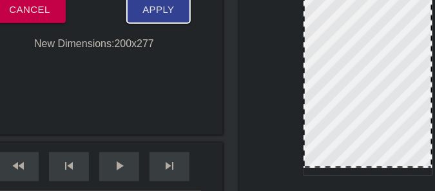
click at [147, 20] on button "Apply" at bounding box center [158, 9] width 63 height 27
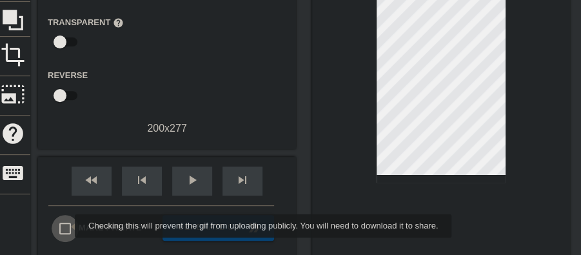
click at [66, 226] on input "Make Private" at bounding box center [65, 228] width 27 height 27
checkbox input "true"
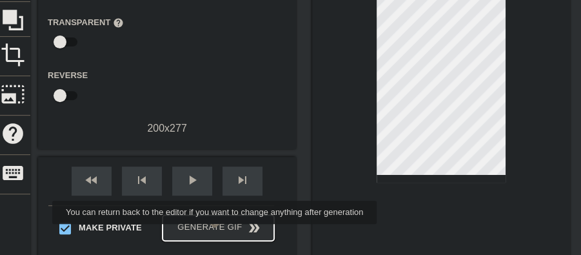
click at [216, 233] on span "Generate Gif double_arrow" at bounding box center [218, 227] width 101 height 15
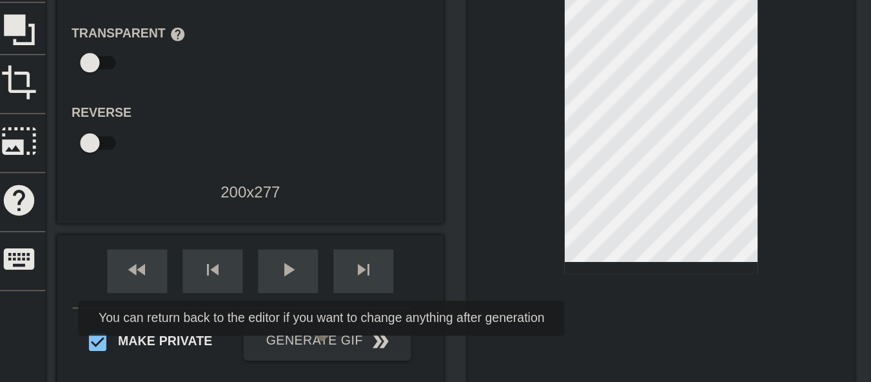
scroll to position [0, 0]
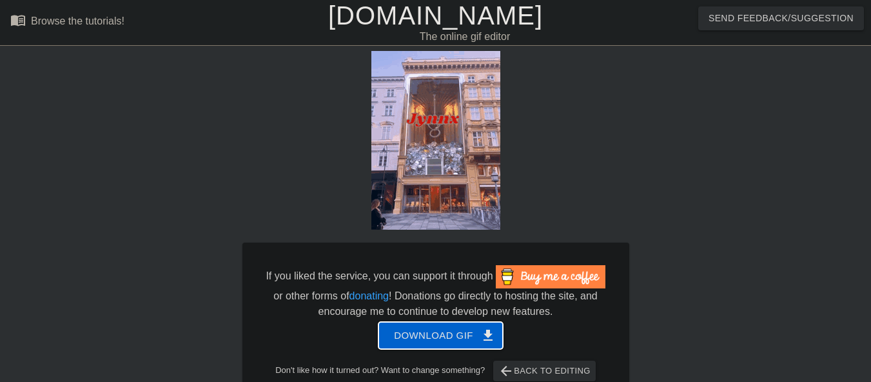
click at [442, 338] on span "Download gif get_app" at bounding box center [441, 335] width 94 height 17
